Goal: Task Accomplishment & Management: Manage account settings

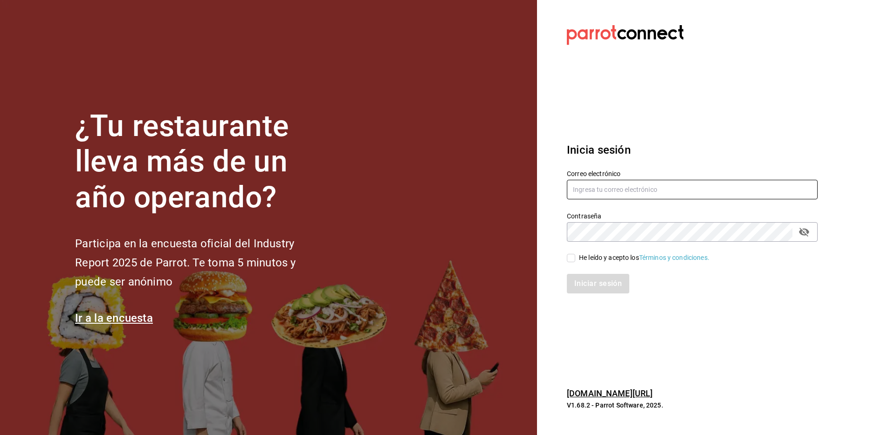
click at [591, 183] on input "text" at bounding box center [692, 190] width 251 height 20
click at [580, 191] on input "primer@piso4.com" at bounding box center [692, 190] width 251 height 20
type input "multiuser@primerpiso.com"
click at [583, 247] on div "He leído y acepto los Términos y condiciones." at bounding box center [686, 252] width 262 height 21
click at [583, 264] on div "Iniciar sesión" at bounding box center [686, 278] width 262 height 31
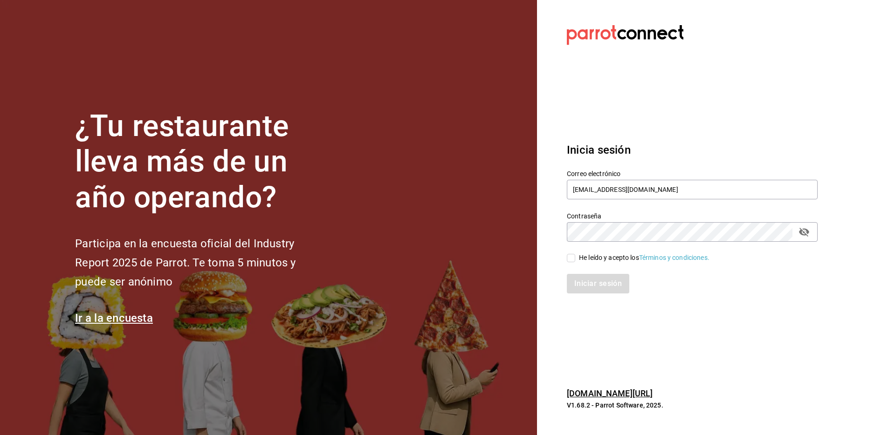
click at [571, 262] on input "He leído y acepto los Términos y condiciones." at bounding box center [571, 258] width 8 height 8
checkbox input "true"
click at [583, 286] on button "Iniciar sesión" at bounding box center [598, 284] width 63 height 20
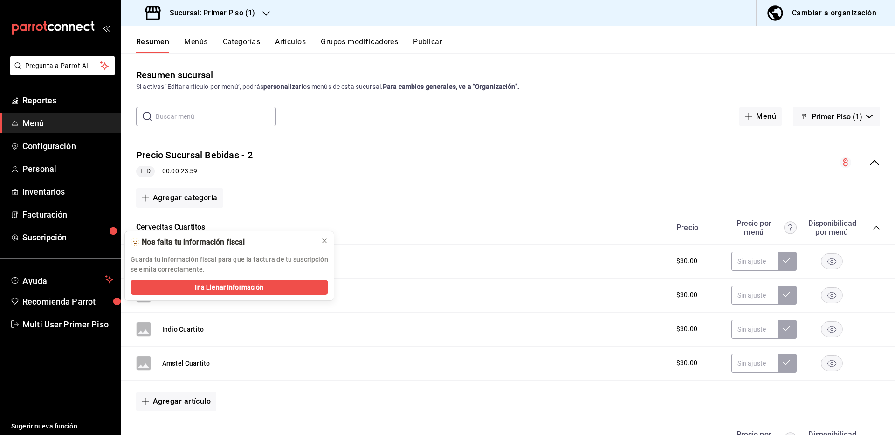
click at [262, 10] on icon "button" at bounding box center [265, 13] width 7 height 7
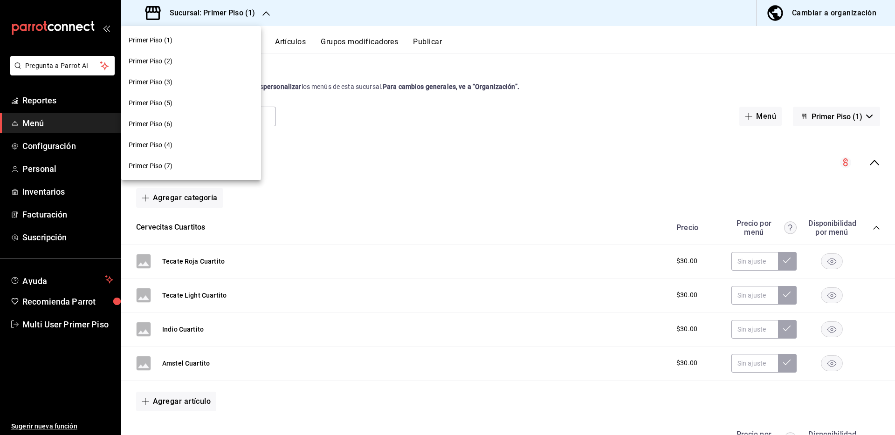
click at [194, 171] on div "Primer Piso (7)" at bounding box center [191, 166] width 140 height 21
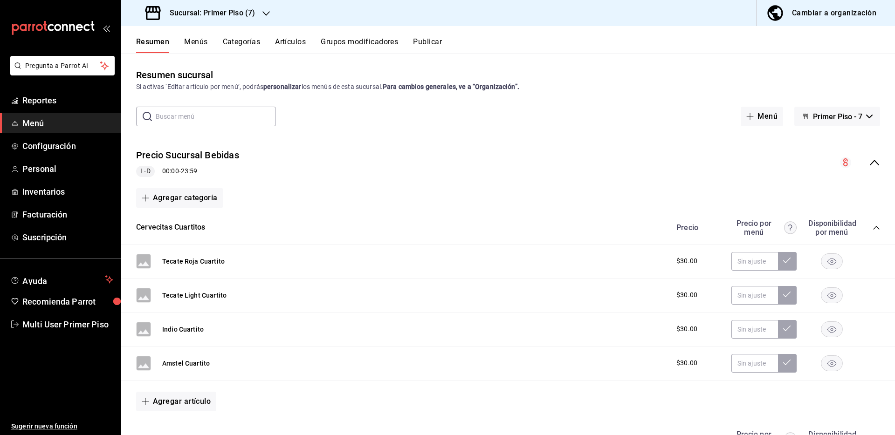
click at [186, 34] on div "Resumen Menús Categorías Artículos Grupos modificadores Publicar" at bounding box center [507, 39] width 773 height 27
click at [198, 40] on button "Menús" at bounding box center [195, 45] width 23 height 16
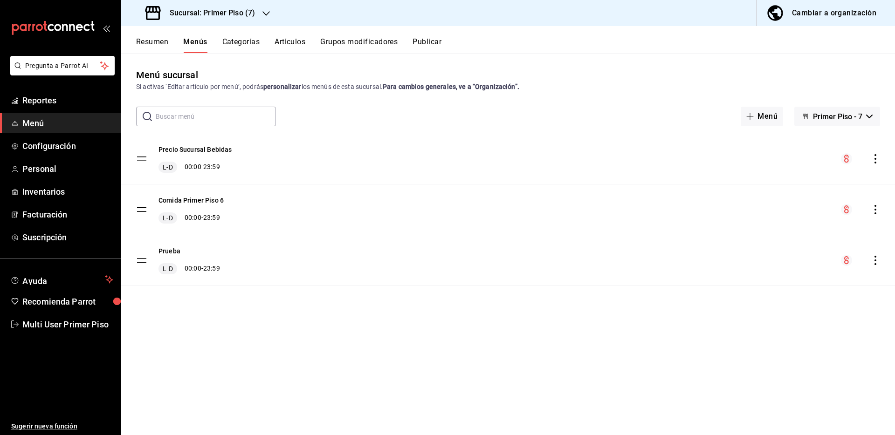
click at [265, 12] on icon "button" at bounding box center [265, 13] width 7 height 7
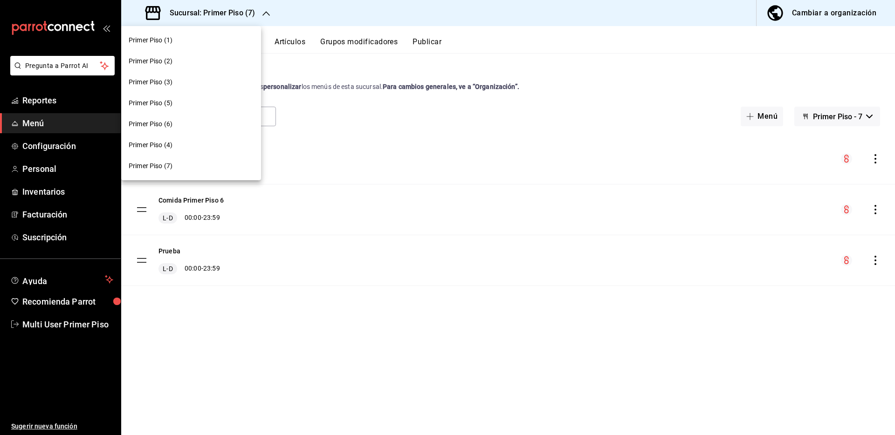
click at [198, 38] on div "Primer Piso (1)" at bounding box center [191, 40] width 125 height 10
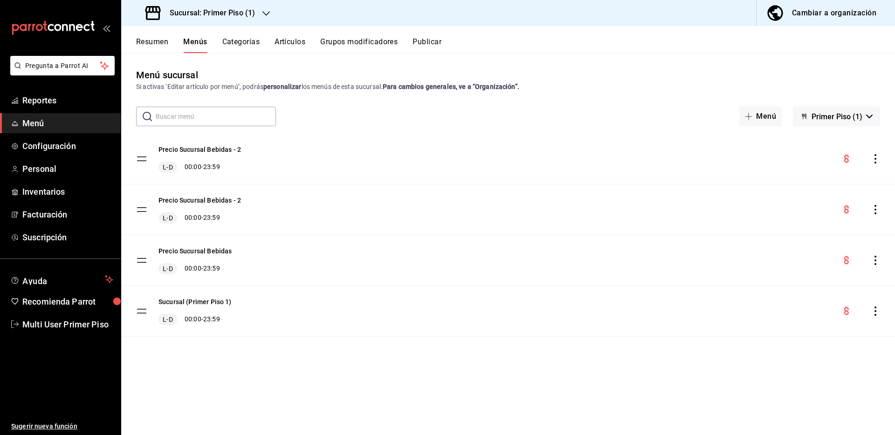
click at [254, 12] on h3 "Sucursal: Primer Piso (1)" at bounding box center [208, 12] width 93 height 11
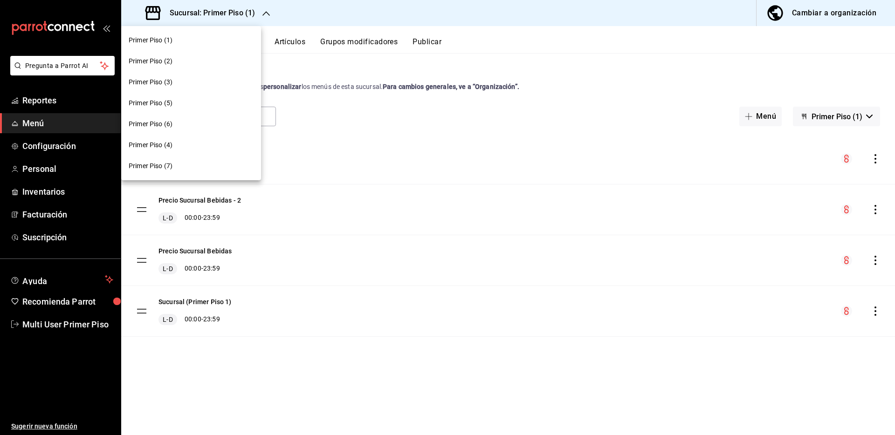
click at [202, 65] on div "Primer Piso (2)" at bounding box center [191, 61] width 125 height 10
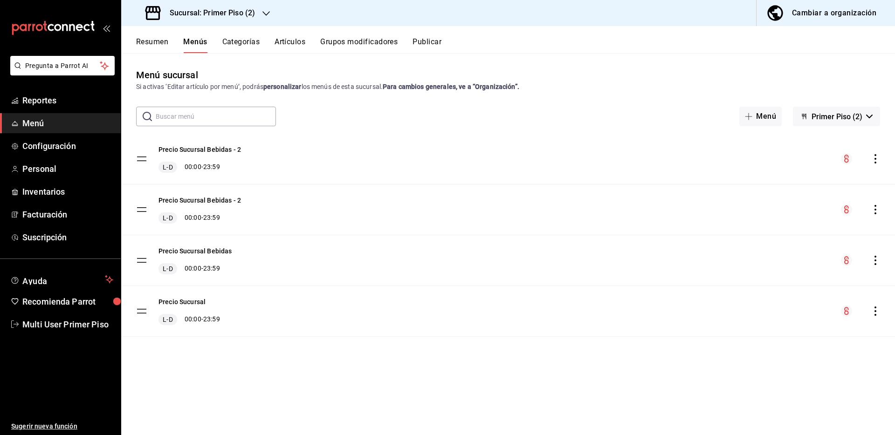
click at [251, 15] on h3 "Sucursal: Primer Piso (2)" at bounding box center [208, 12] width 93 height 11
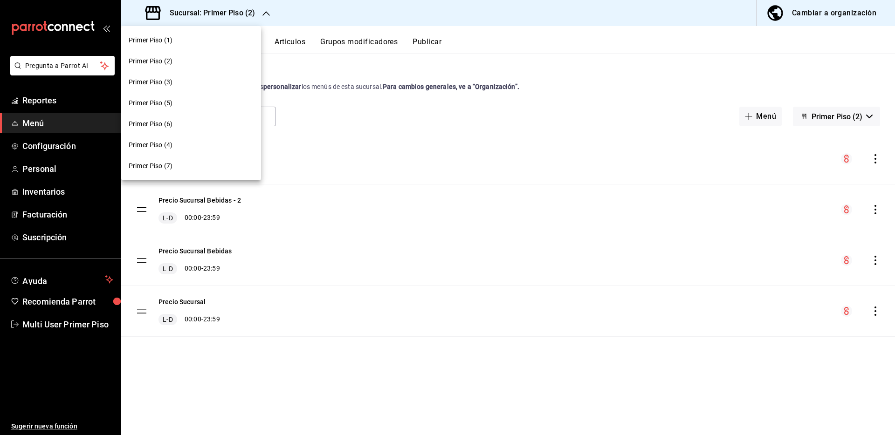
click at [194, 85] on div "Primer Piso (3)" at bounding box center [191, 82] width 125 height 10
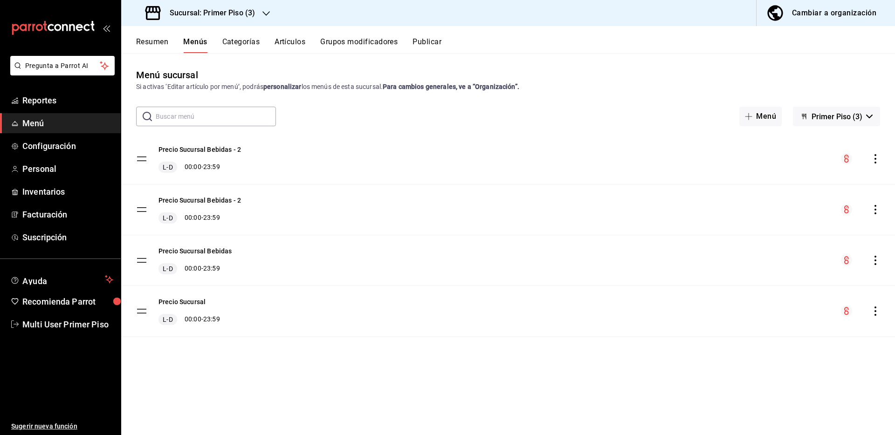
click at [258, 12] on div "Sucursal: Primer Piso (3)" at bounding box center [201, 13] width 145 height 26
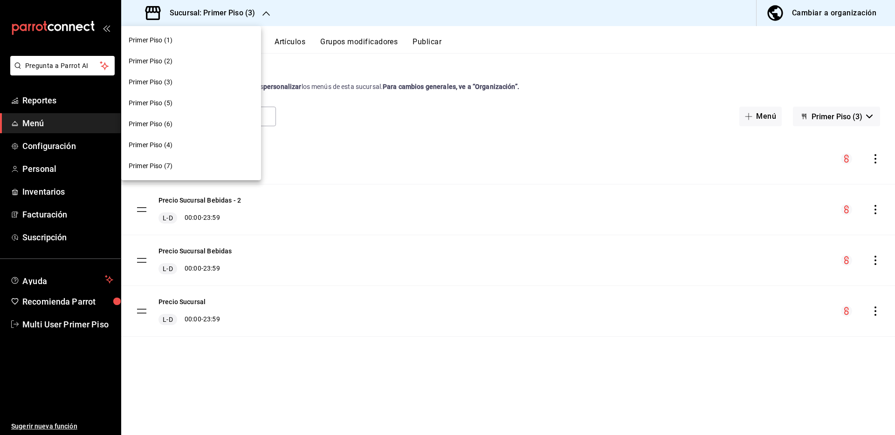
click at [177, 106] on div "Primer Piso (5)" at bounding box center [191, 103] width 125 height 10
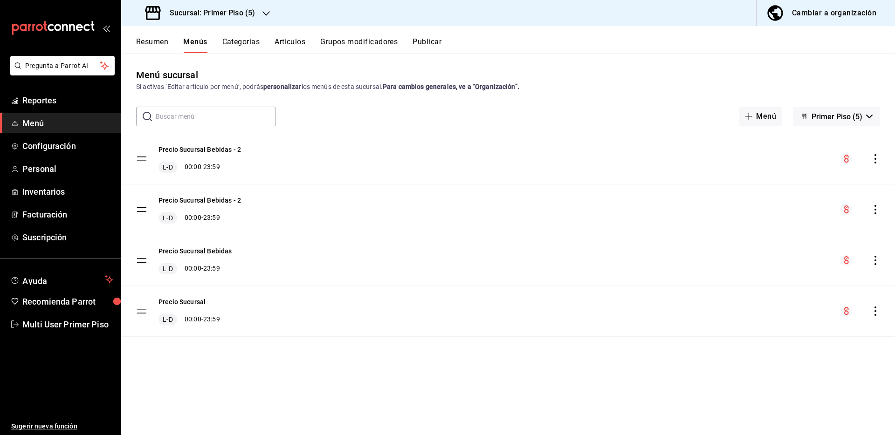
click at [266, 15] on icon "button" at bounding box center [265, 13] width 7 height 7
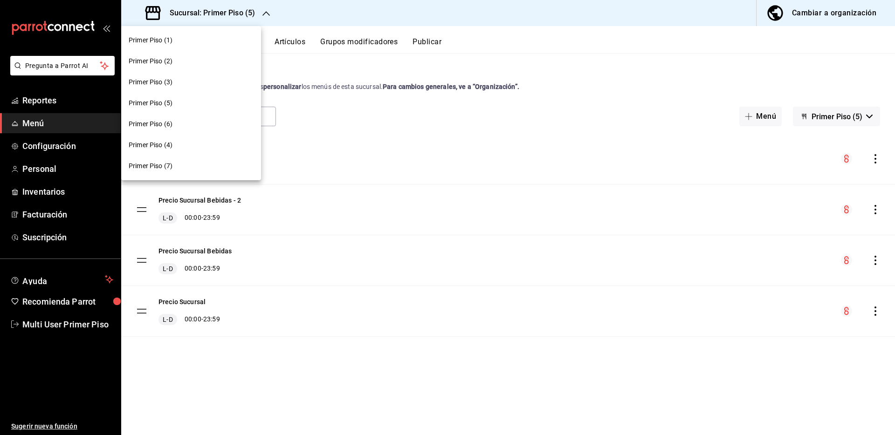
click at [184, 164] on div "Primer Piso (7)" at bounding box center [191, 166] width 125 height 10
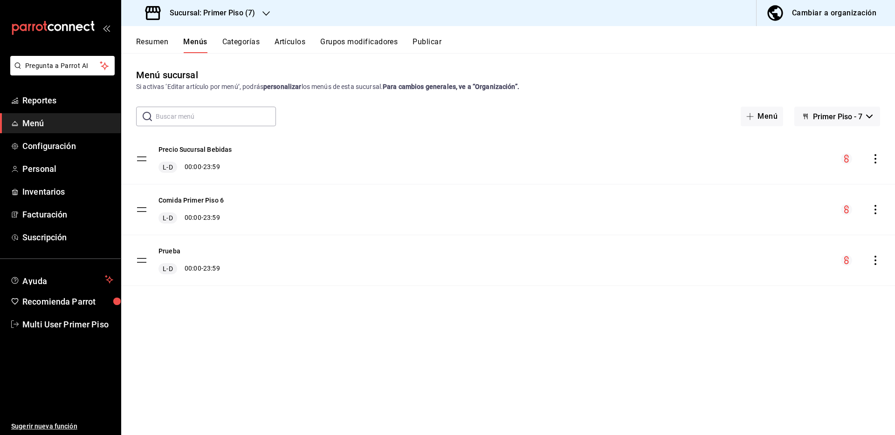
click at [247, 323] on div "Menú sucursal Si activas ‘Editar artículo por menú’, podrás personalizar los me…" at bounding box center [507, 251] width 773 height 367
click at [295, 321] on div "Menú sucursal Si activas ‘Editar artículo por menú’, podrás personalizar los me…" at bounding box center [507, 251] width 773 height 367
click at [266, 16] on icon "button" at bounding box center [265, 13] width 7 height 7
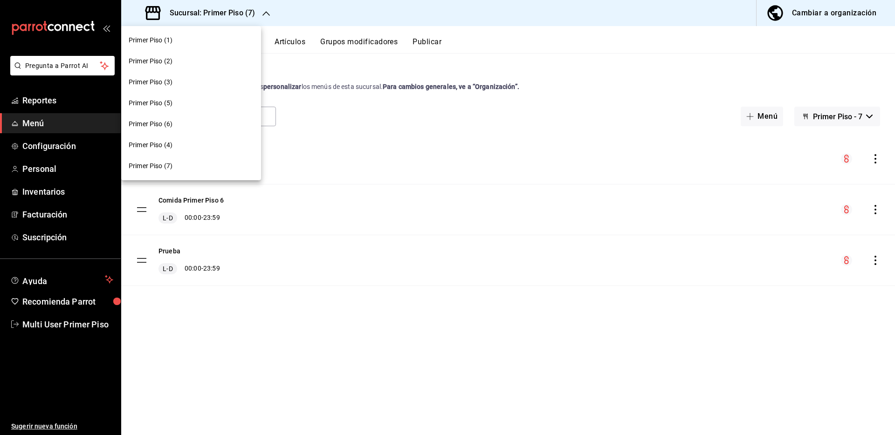
click at [158, 47] on div "Primer Piso (1)" at bounding box center [191, 40] width 140 height 21
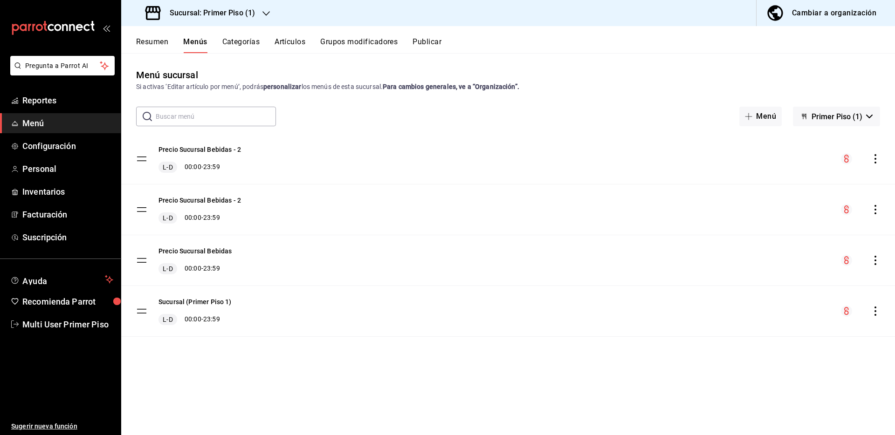
click at [303, 362] on div "Precio Sucursal Bebidas - 2 L-D 00:00 - 23:59 Precio Sucursal Bebidas - 2 L-D 0…" at bounding box center [507, 248] width 773 height 229
click at [303, 367] on div "Menú sucursal Si activas ‘Editar artículo por menú’, podrás personalizar los me…" at bounding box center [507, 251] width 773 height 367
click at [303, 369] on div "Menú sucursal Si activas ‘Editar artículo por menú’, podrás personalizar los me…" at bounding box center [507, 251] width 773 height 367
click at [344, 19] on div "Sucursal: Primer Piso (1) Cambiar a organización" at bounding box center [507, 13] width 773 height 26
